Goal: Navigation & Orientation: Go to known website

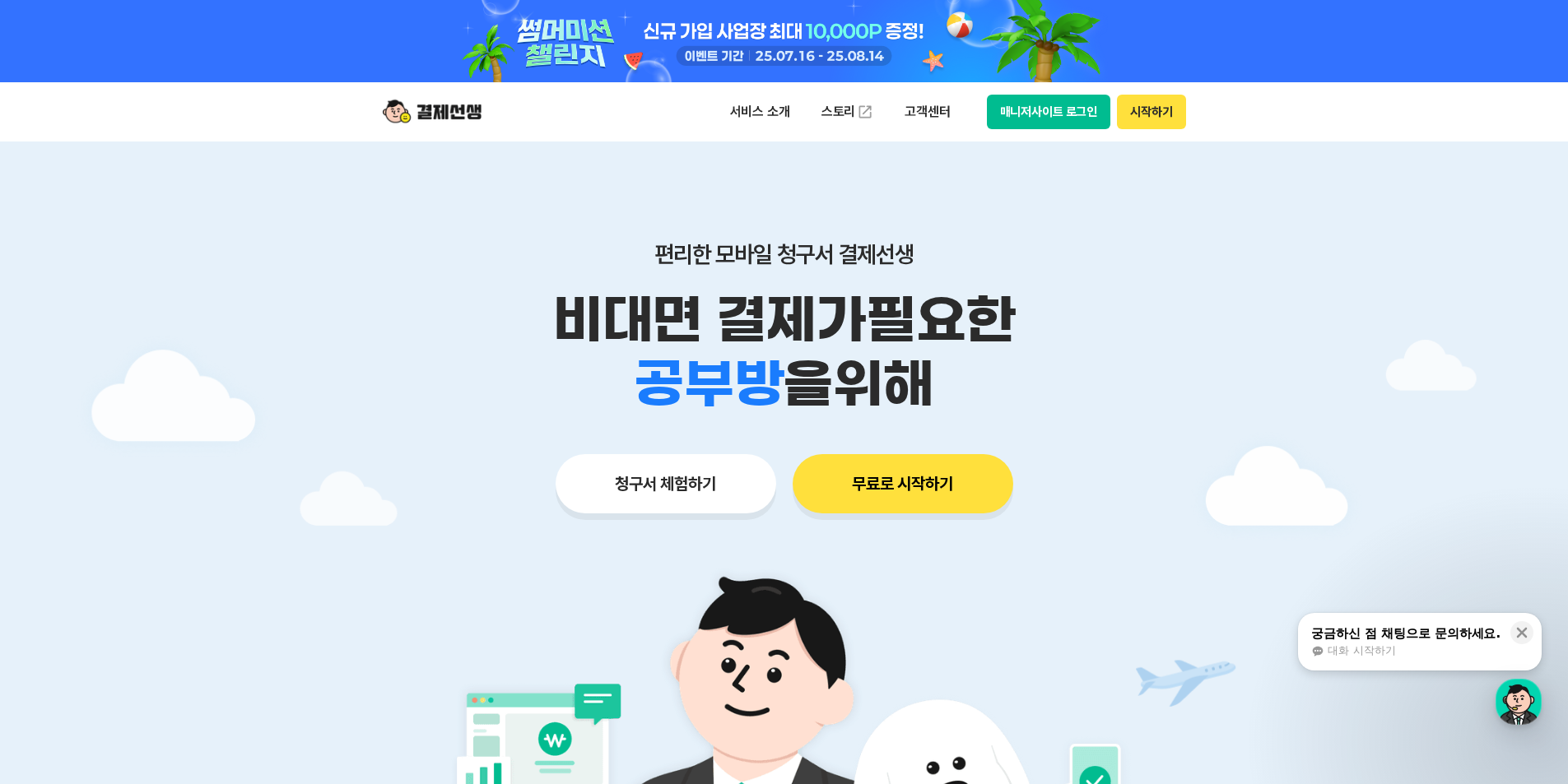
click at [1025, 121] on button "매니저사이트 로그인" at bounding box center [1048, 112] width 125 height 35
click at [1056, 115] on button "매니저사이트 로그인" at bounding box center [1048, 112] width 125 height 35
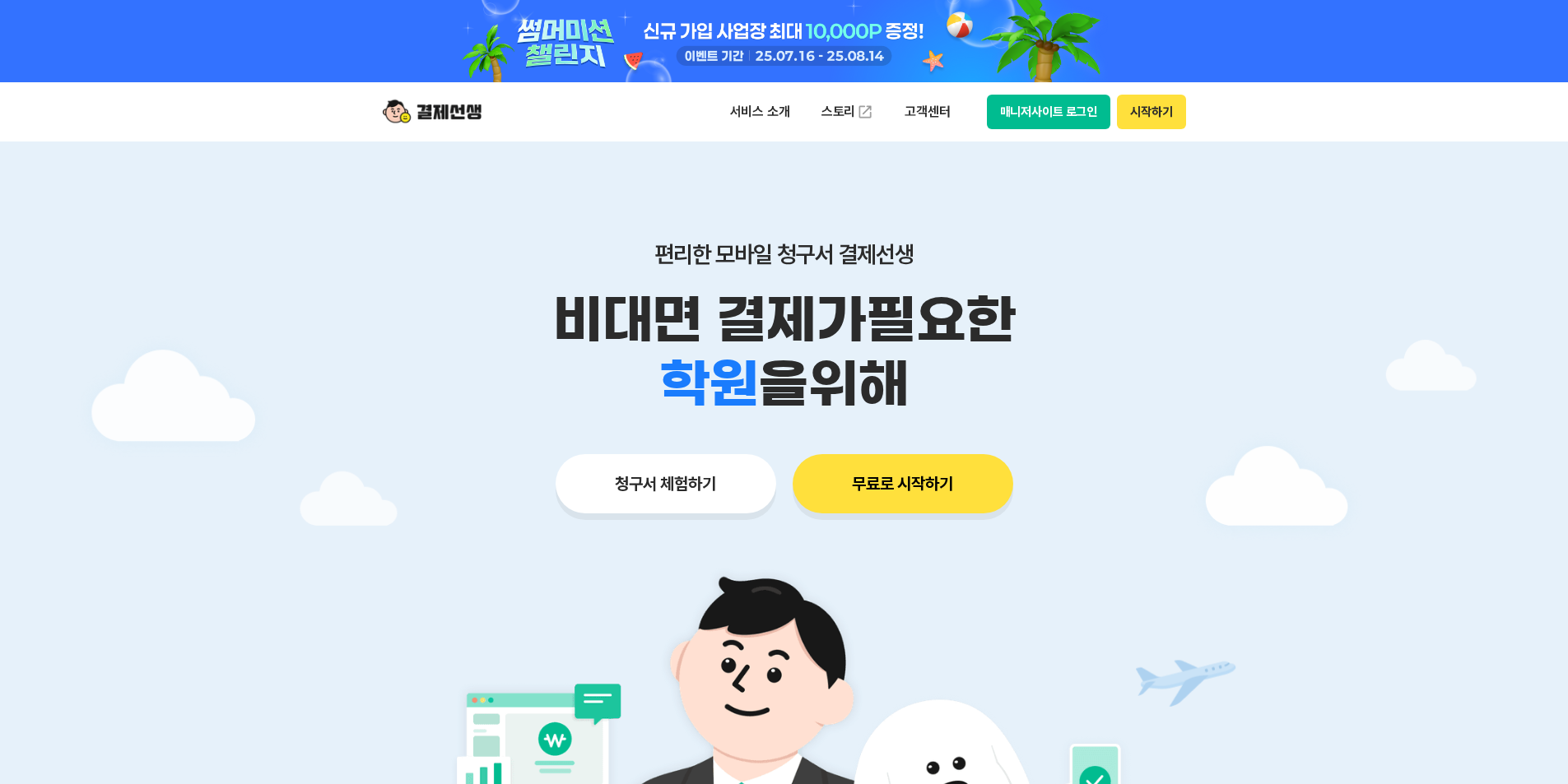
drag, startPoint x: 0, startPoint y: 0, endPoint x: 1055, endPoint y: 125, distance: 1062.4
click at [1055, 125] on button "매니저사이트 로그인" at bounding box center [1048, 112] width 125 height 35
drag, startPoint x: 0, startPoint y: 0, endPoint x: 1038, endPoint y: 114, distance: 1044.2
click at [1038, 114] on button "매니저사이트 로그인" at bounding box center [1048, 112] width 125 height 35
